Goal: Transaction & Acquisition: Purchase product/service

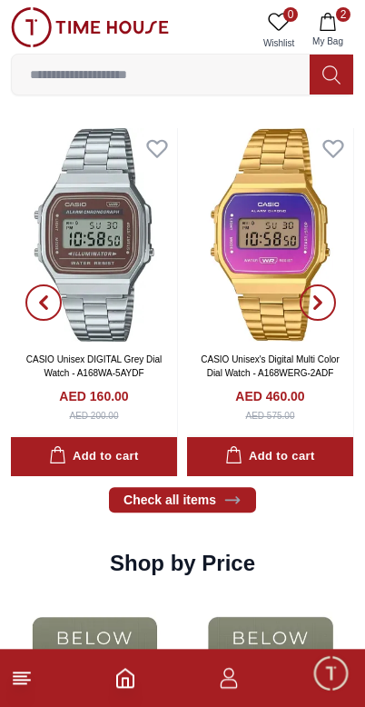
scroll to position [1755, 0]
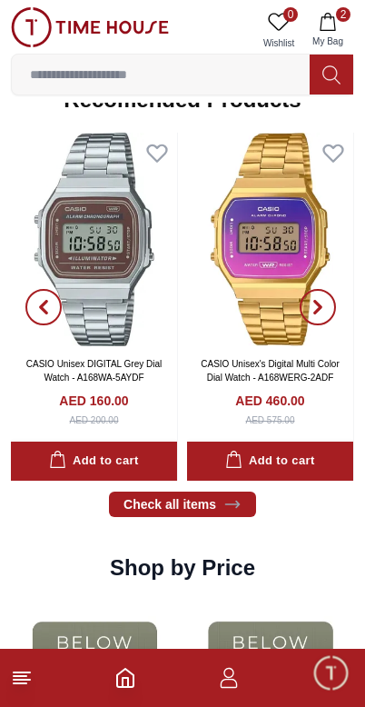
click at [308, 198] on button "button" at bounding box center [317, 307] width 65 height 348
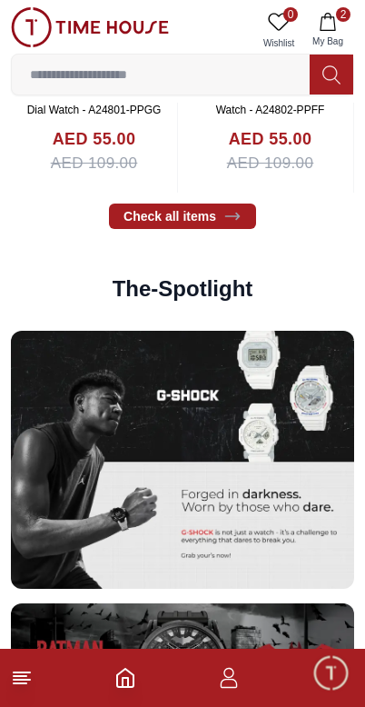
scroll to position [2785, 0]
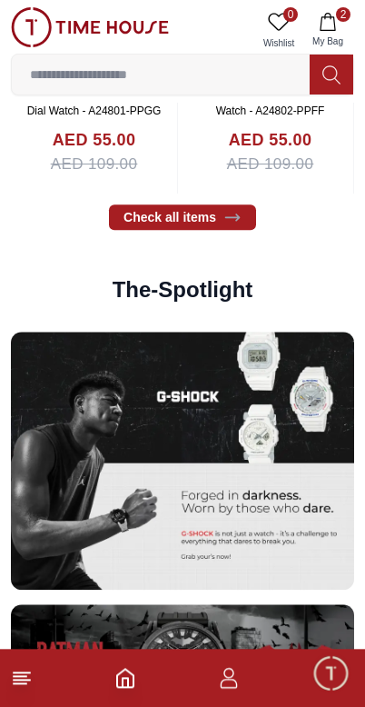
click at [332, 43] on span "My Bag" at bounding box center [327, 42] width 45 height 14
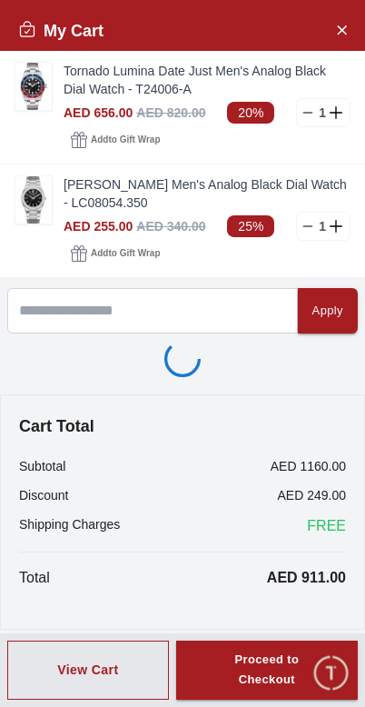
click at [327, 21] on button "Close Account" at bounding box center [341, 29] width 29 height 29
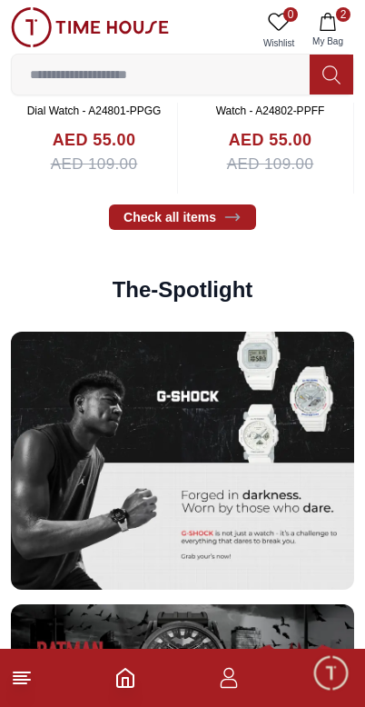
click at [328, 15] on icon "button" at bounding box center [328, 22] width 18 height 18
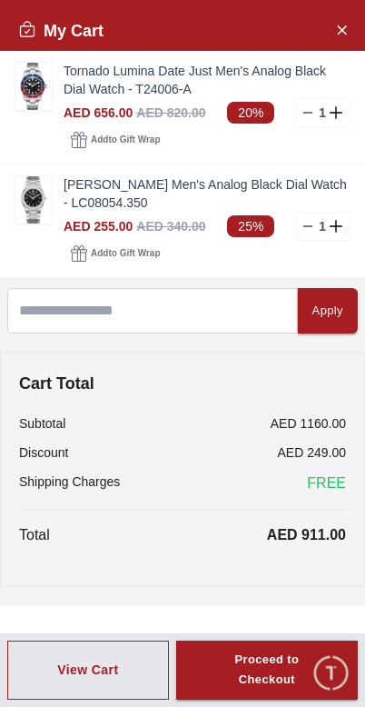
click at [302, 115] on icon at bounding box center [308, 112] width 15 height 15
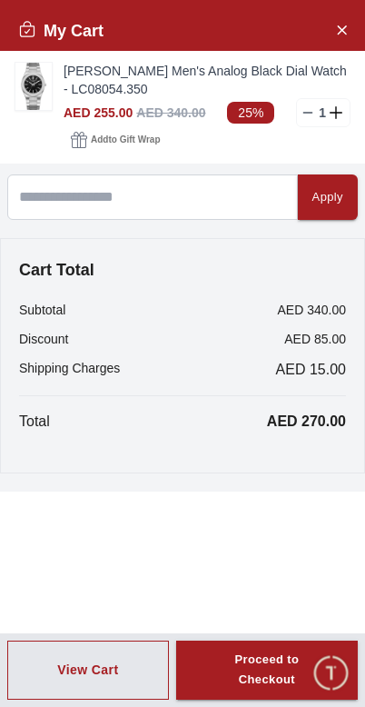
click at [40, 85] on img at bounding box center [33, 86] width 36 height 47
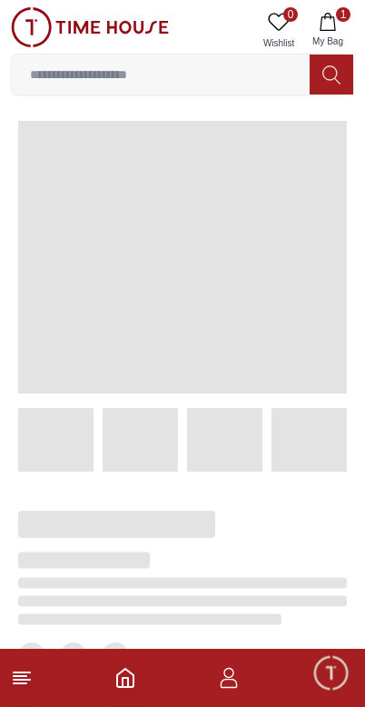
click at [32, 92] on input at bounding box center [161, 74] width 298 height 36
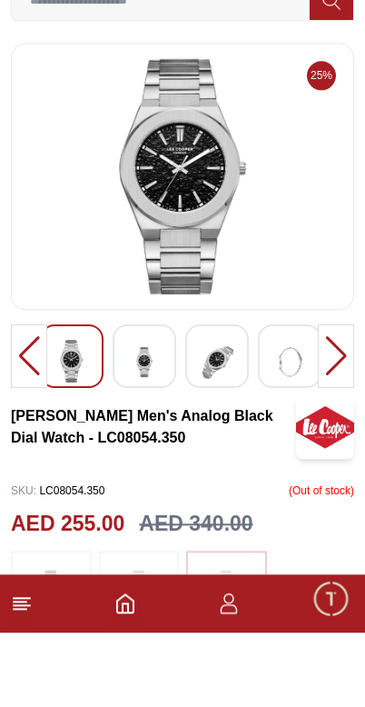
click at [330, 399] on div at bounding box center [336, 431] width 36 height 64
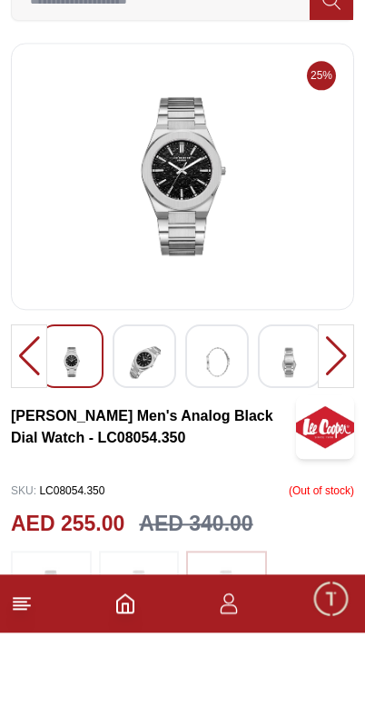
scroll to position [75, 0]
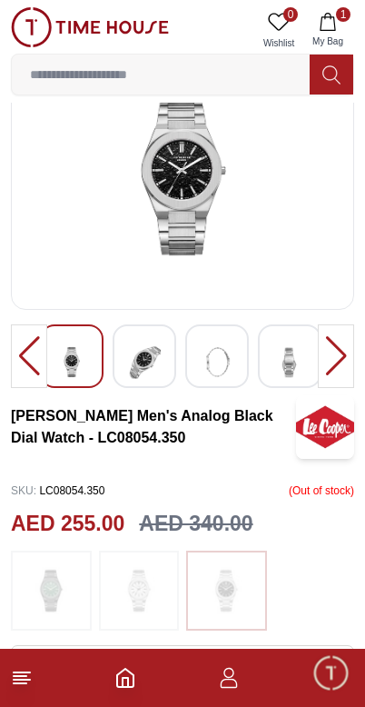
click at [157, 357] on img at bounding box center [144, 362] width 33 height 45
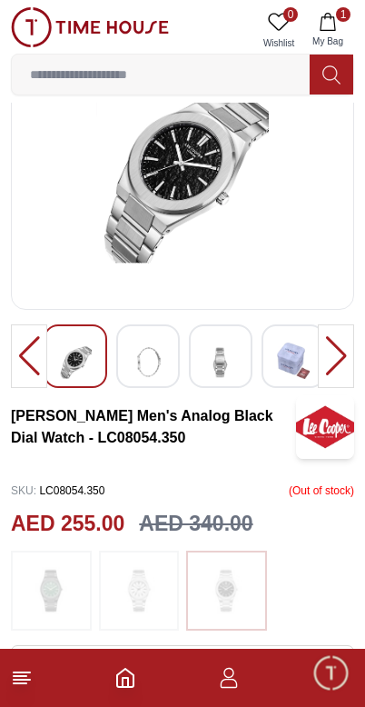
click at [330, 349] on div at bounding box center [336, 356] width 36 height 64
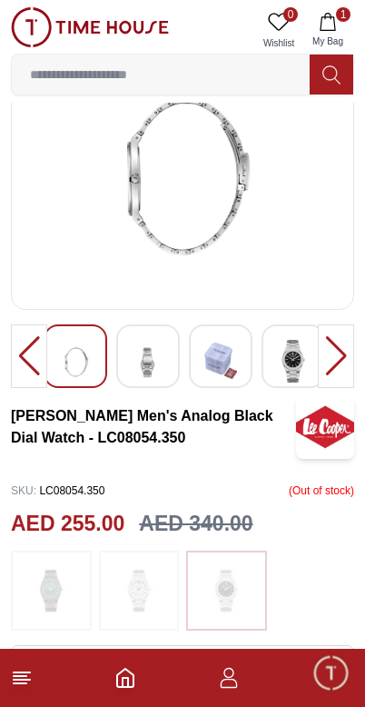
click at [332, 354] on div at bounding box center [336, 356] width 36 height 64
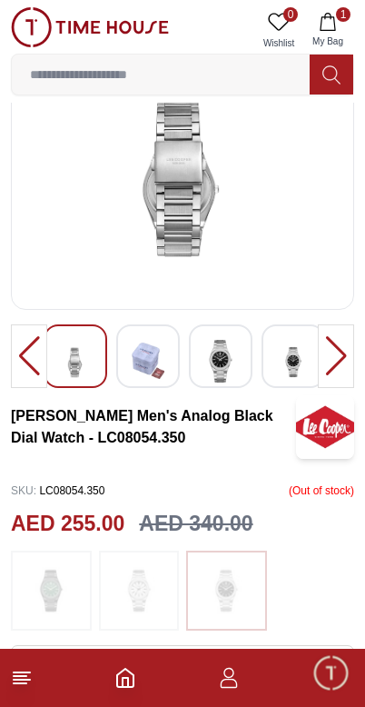
click at [333, 354] on div at bounding box center [336, 356] width 36 height 64
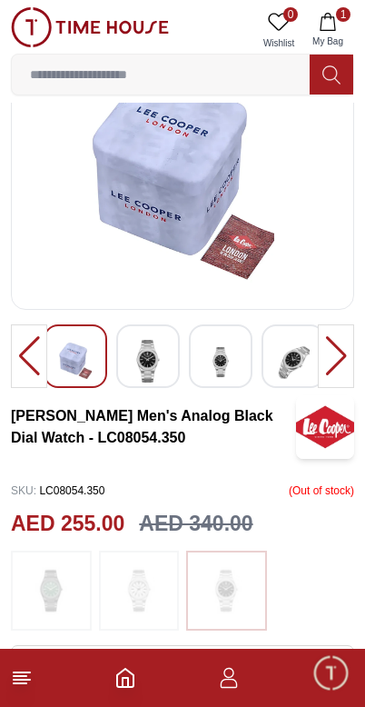
click at [329, 362] on div at bounding box center [336, 356] width 36 height 64
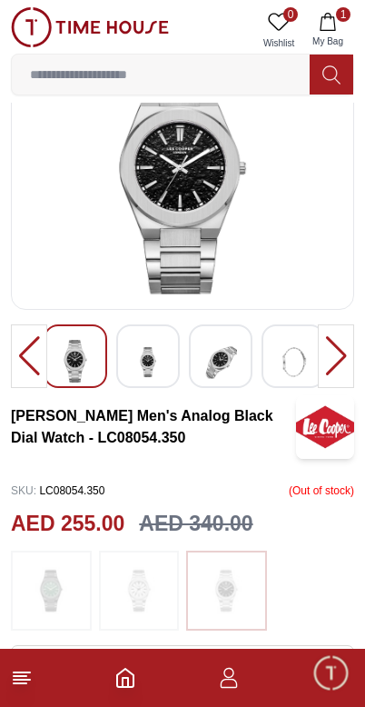
click at [338, 352] on div at bounding box center [336, 356] width 36 height 64
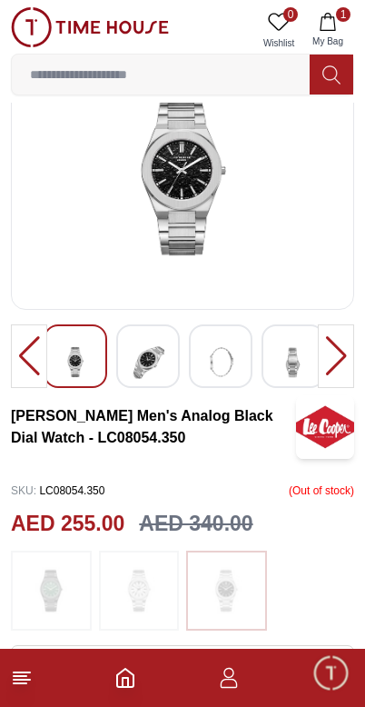
click at [331, 364] on div at bounding box center [336, 356] width 36 height 64
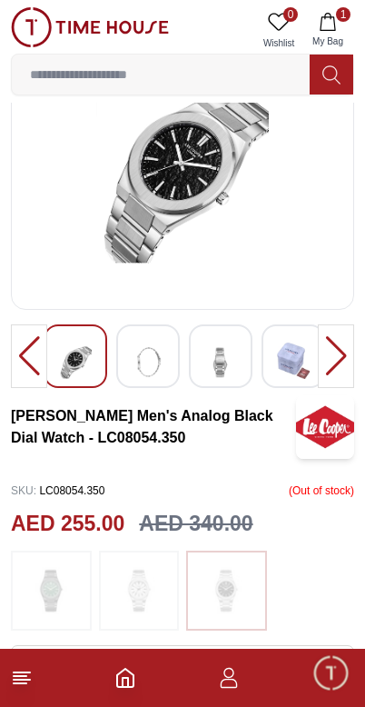
click at [14, 680] on line at bounding box center [22, 680] width 16 height 0
